Goal: Task Accomplishment & Management: Manage account settings

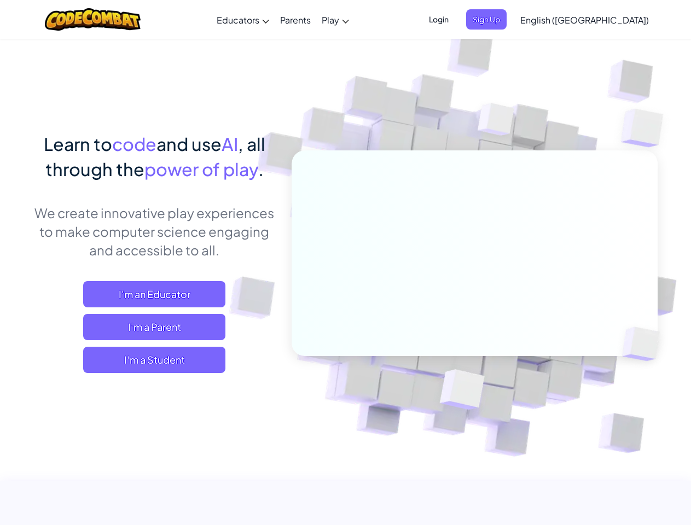
click at [455, 19] on span "Login" at bounding box center [438, 19] width 33 height 20
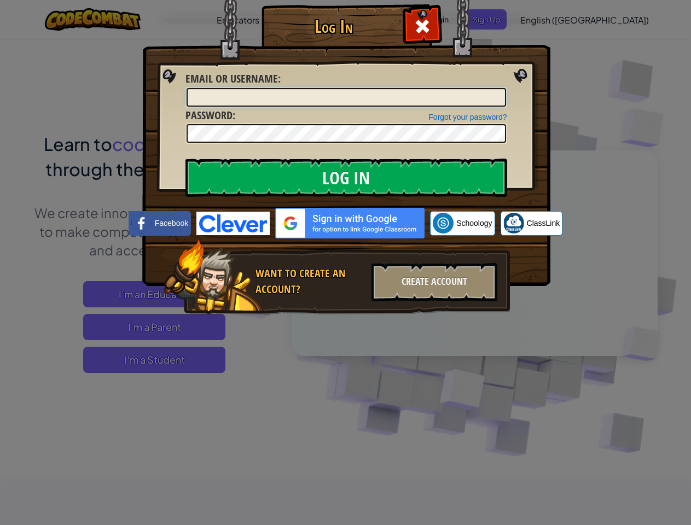
click at [504, 88] on input "Email or Username :" at bounding box center [346, 97] width 319 height 19
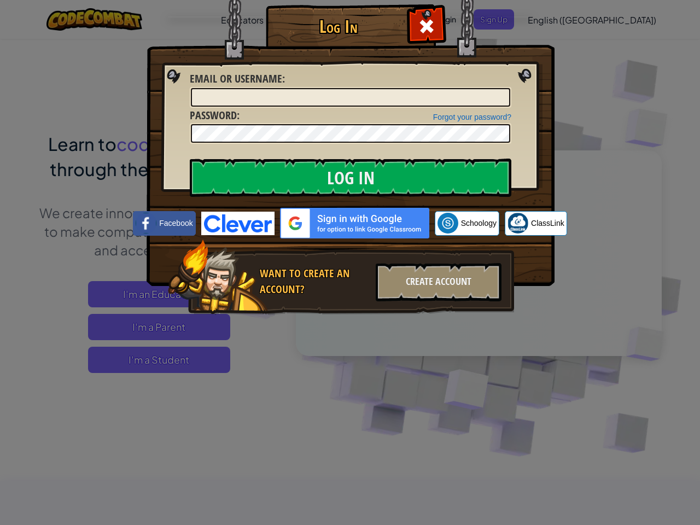
click at [553, 19] on div "Log In Unknown Error Email or Username : Forgot your password? Password : Log I…" at bounding box center [350, 262] width 700 height 525
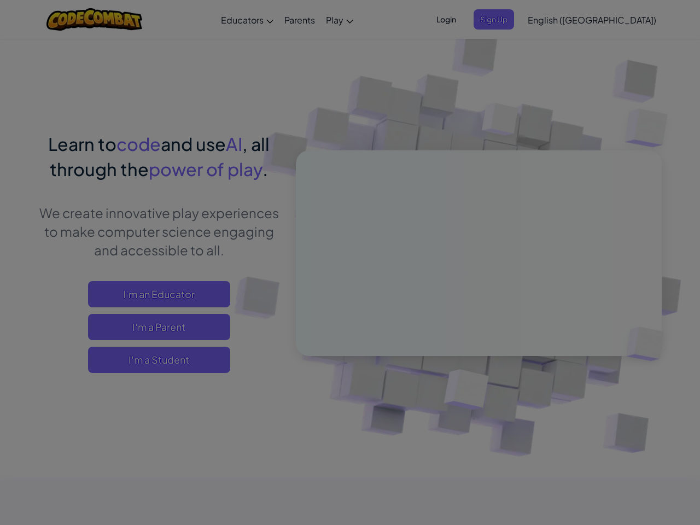
click at [553, 19] on div "Log In Unknown Error Email or Username : Forgot your password? Password : Log I…" at bounding box center [350, 262] width 700 height 525
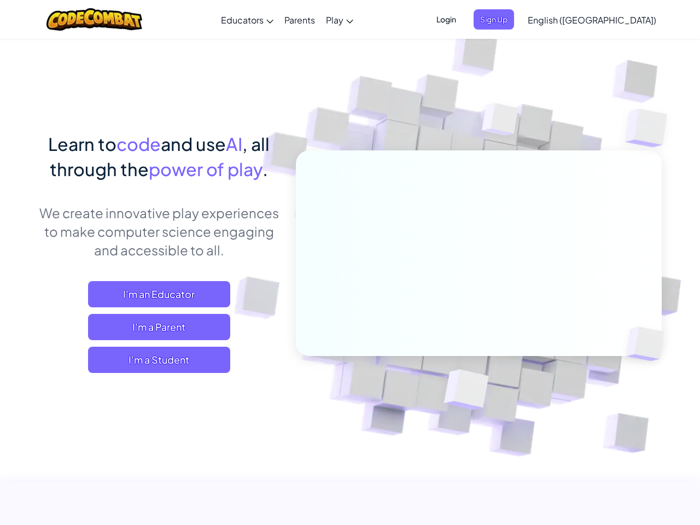
click at [611, 20] on div at bounding box center [350, 262] width 700 height 525
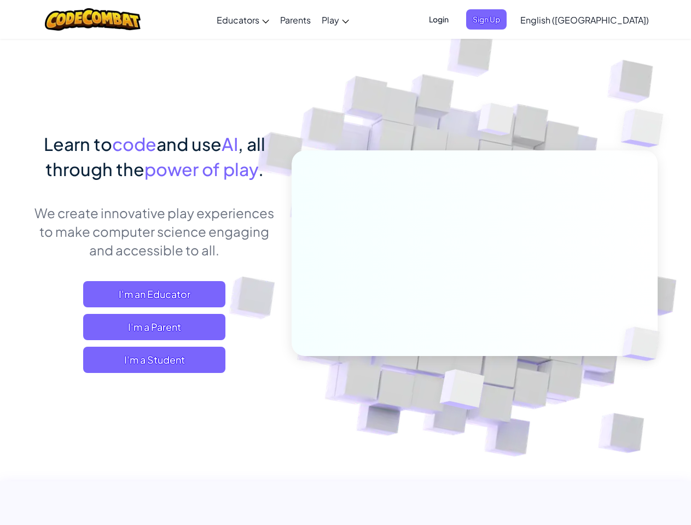
click at [154, 360] on span "I'm a Student" at bounding box center [154, 360] width 142 height 26
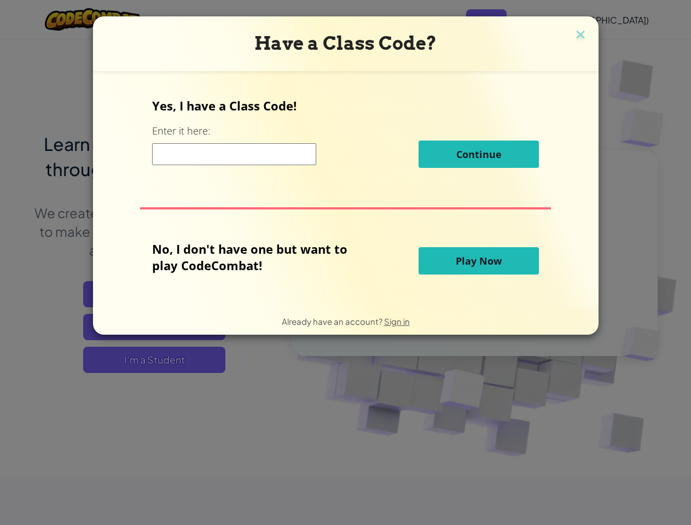
click at [154, 360] on div "Have a Class Code? Yes, I have a Class Code! Enter it here: Continue No, I don'…" at bounding box center [345, 262] width 691 height 525
